Goal: Task Accomplishment & Management: Use online tool/utility

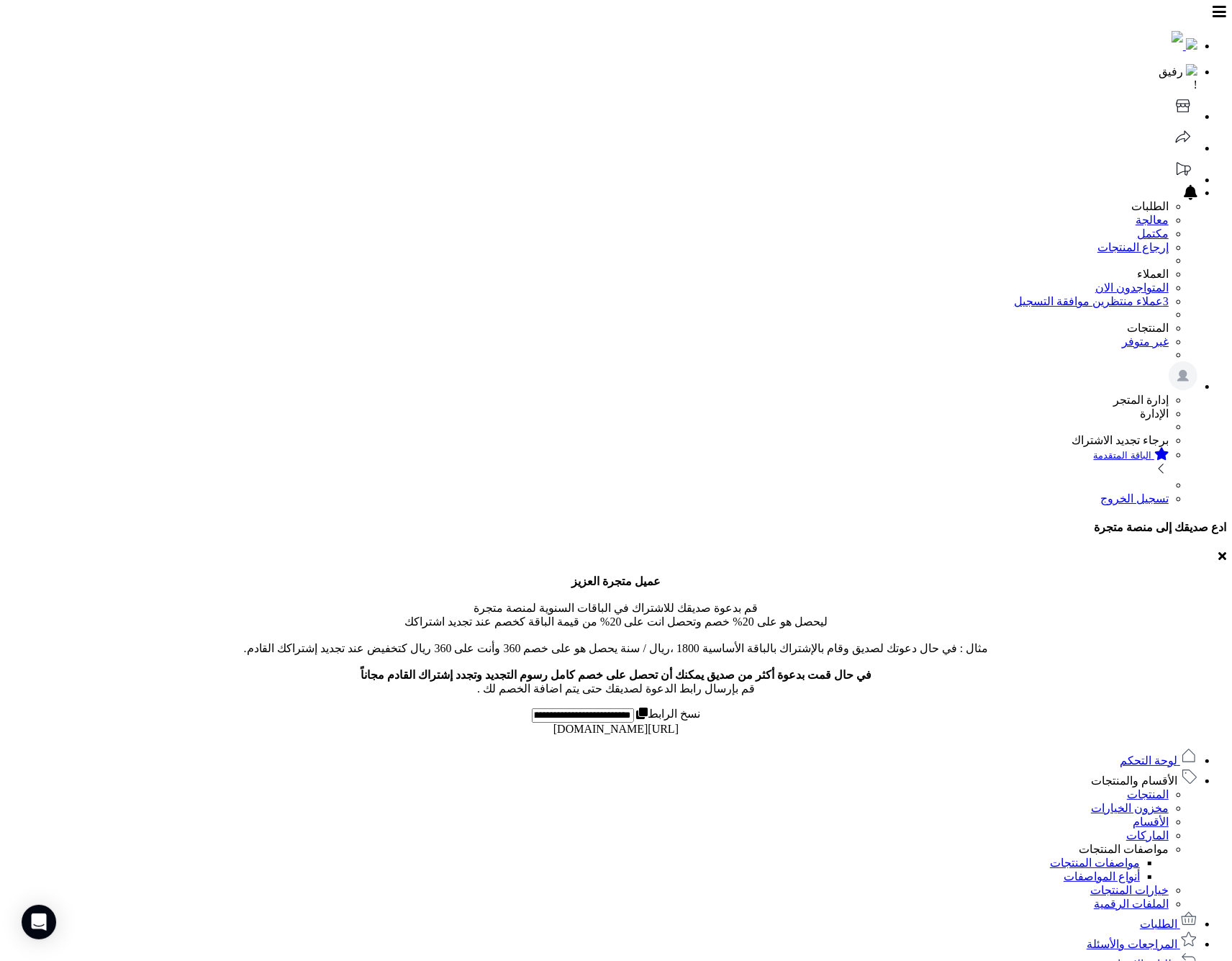
type input "*"
drag, startPoint x: 513, startPoint y: 257, endPoint x: 289, endPoint y: 252, distance: 224.1
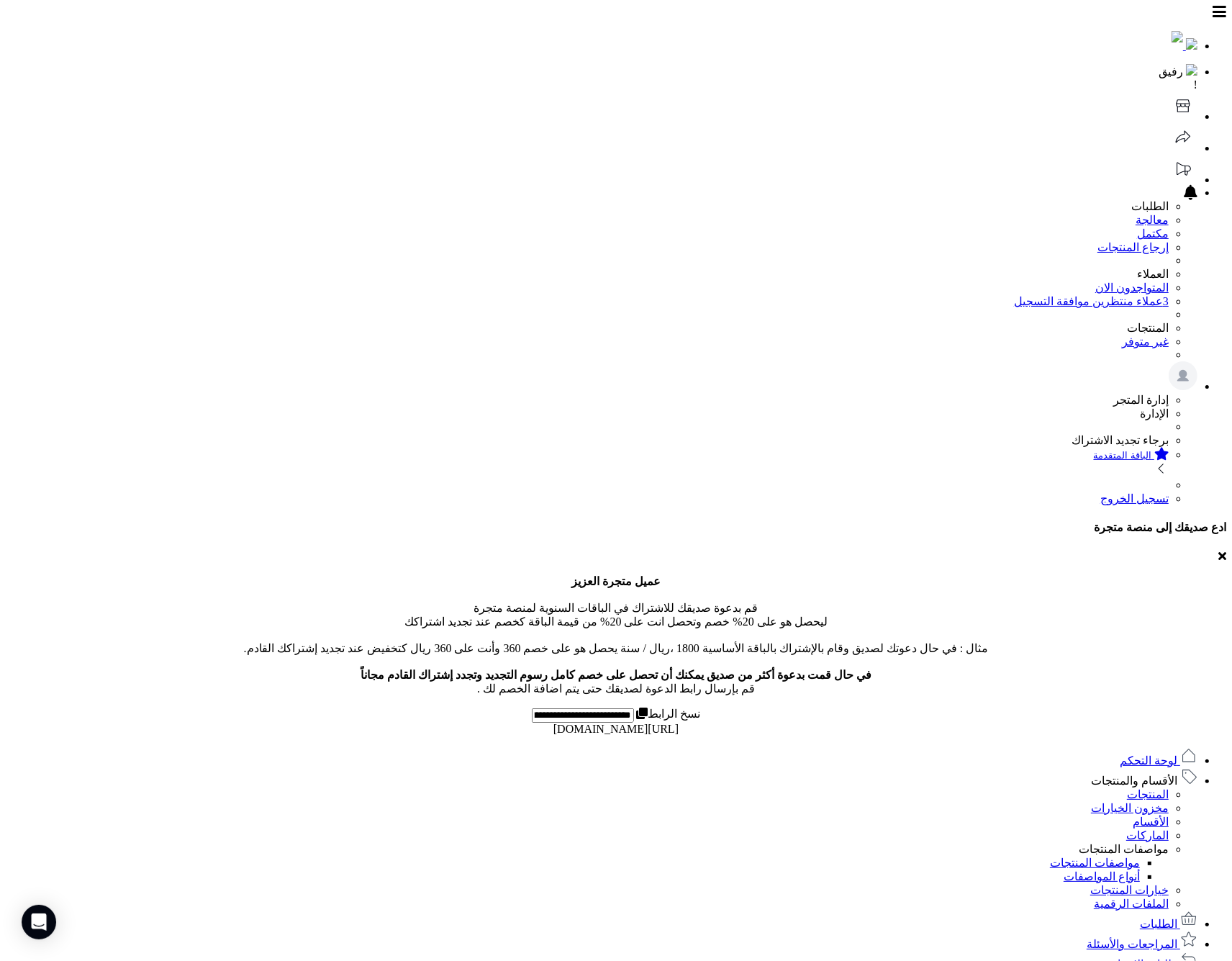
copy p "خصم على القيمة الإجمالية - خصم نسبة مئوية أو مب"
